Goal: Find specific fact

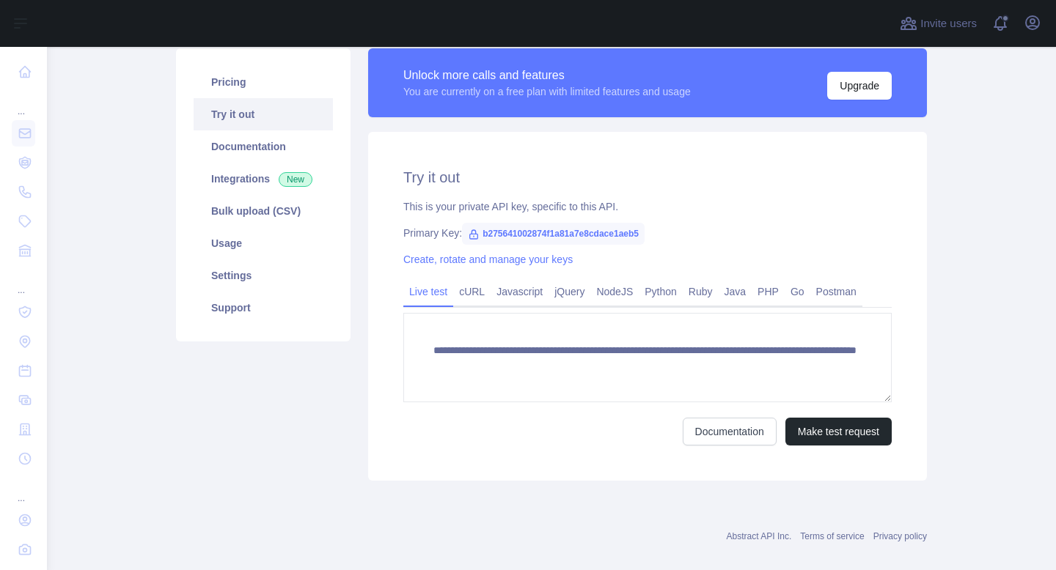
scroll to position [126, 0]
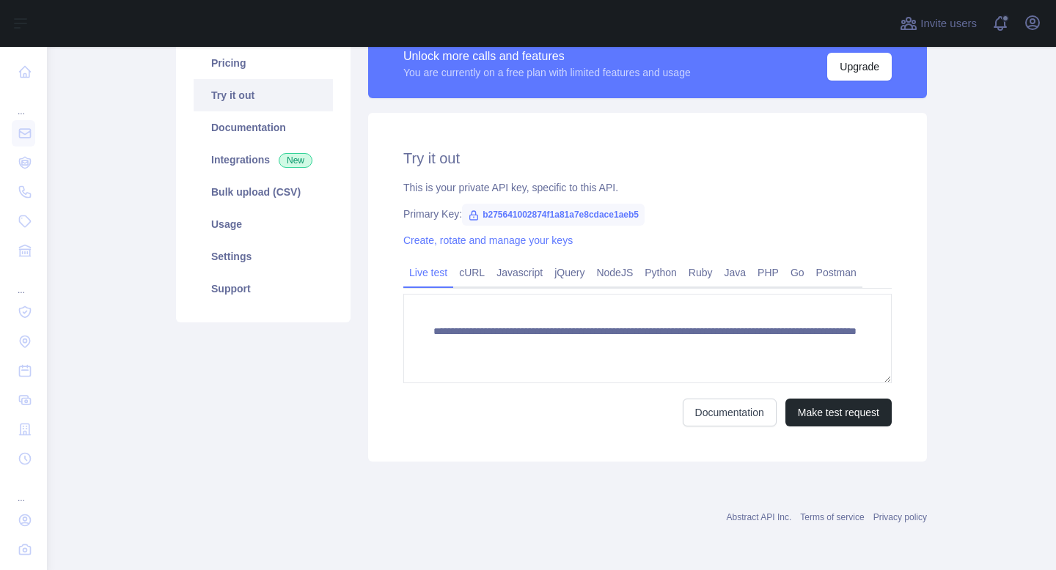
click at [600, 218] on span "b275641002874f1a81a7e8cdace1aeb5" at bounding box center [553, 215] width 183 height 22
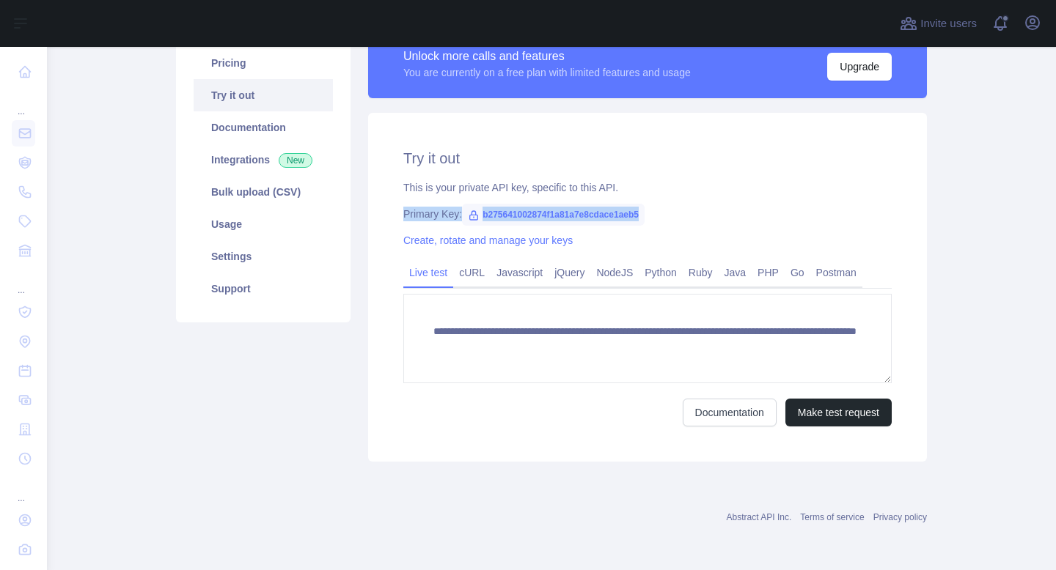
click at [600, 218] on span "b275641002874f1a81a7e8cdace1aeb5" at bounding box center [553, 215] width 183 height 22
click at [673, 210] on div "Primary Key: b275641002874f1a81a7e8cdace1aeb5" at bounding box center [647, 214] width 488 height 15
click at [634, 213] on span "b275641002874f1a81a7e8cdace1aeb5" at bounding box center [553, 215] width 183 height 22
copy span "b275641002874f1a81a7e8cdace1aeb5"
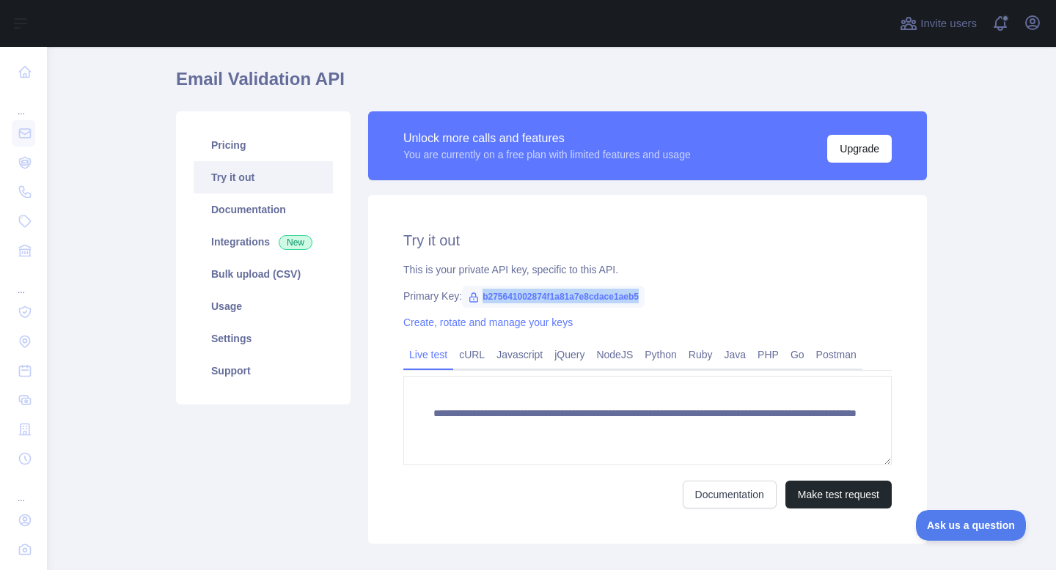
scroll to position [0, 0]
click at [575, 296] on span "b275641002874f1a81a7e8cdace1aeb5" at bounding box center [553, 297] width 183 height 22
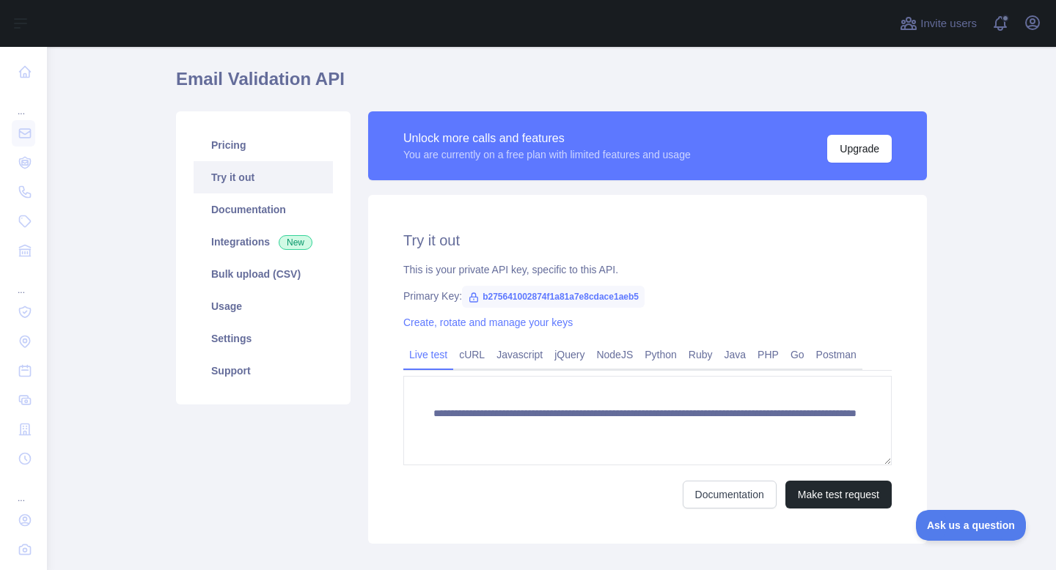
click at [575, 296] on span "b275641002874f1a81a7e8cdace1aeb5" at bounding box center [553, 297] width 183 height 22
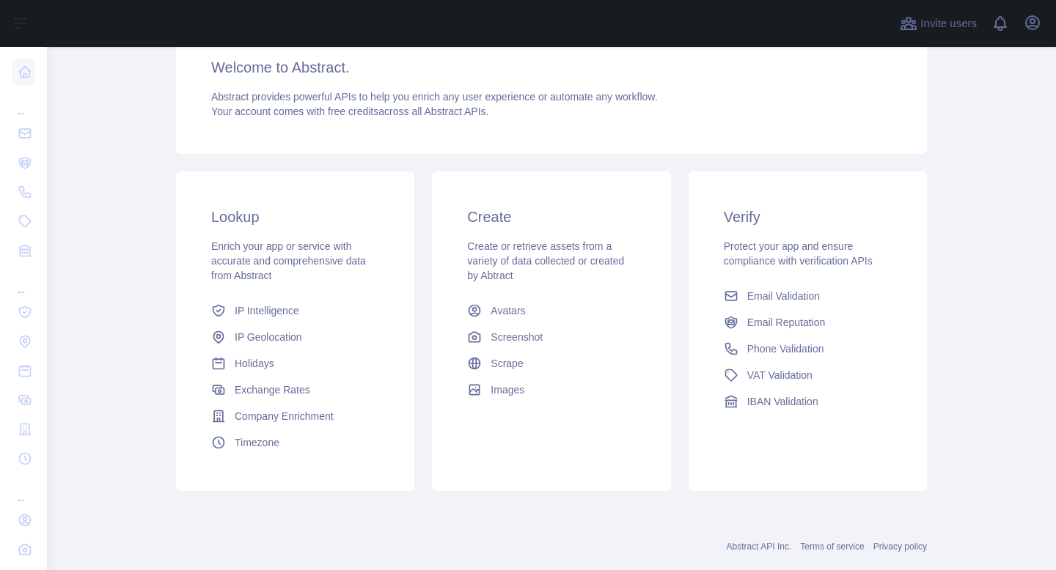
scroll to position [141, 0]
